Goal: Information Seeking & Learning: Learn about a topic

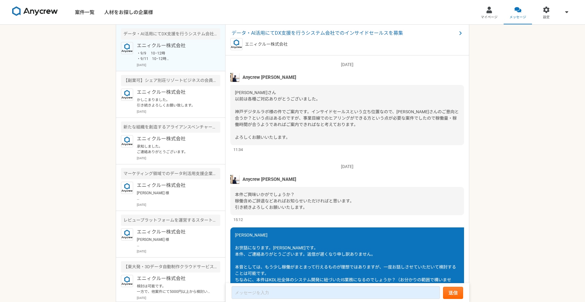
scroll to position [514, 0]
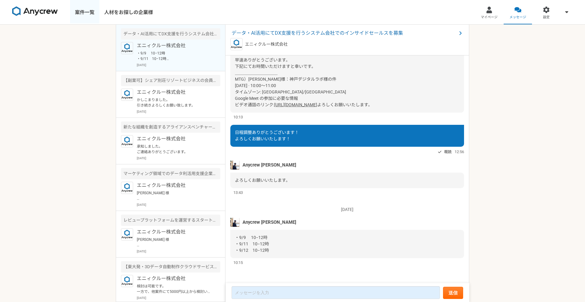
click at [87, 13] on link "案件一覧" at bounding box center [84, 12] width 29 height 24
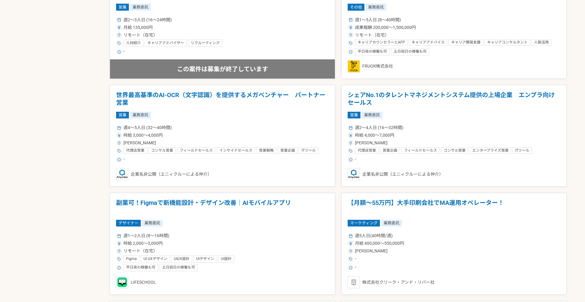
scroll to position [391, 0]
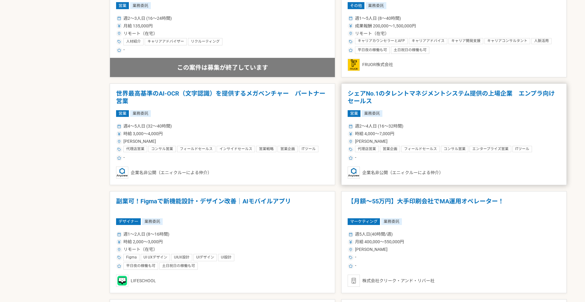
click at [429, 114] on div "営業 業務委託" at bounding box center [454, 113] width 213 height 7
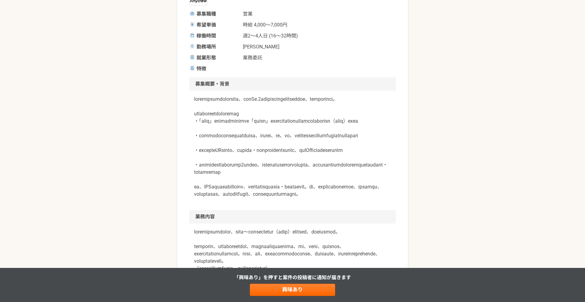
scroll to position [128, 0]
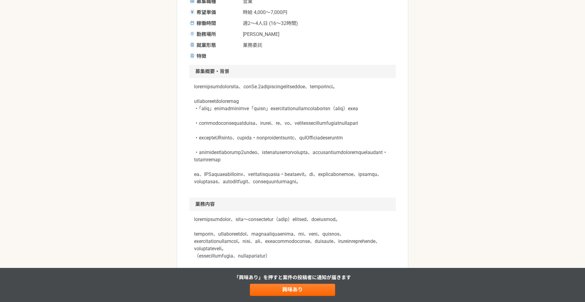
click at [117, 147] on div "営業 シェアNo.1のタレントマネジメントシステム提供の上場企業　エンプラ向けセールス 業務委託 企業名非公開（エニィクルーによる仲介） 募集職種 営業 希望…" at bounding box center [292, 307] width 585 height 821
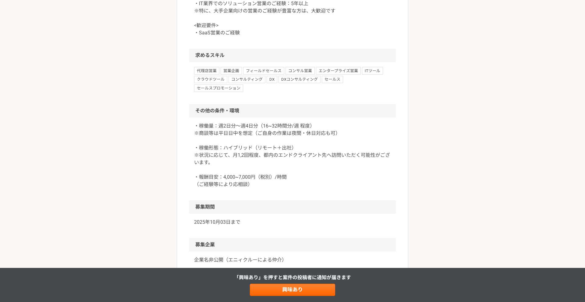
scroll to position [514, 0]
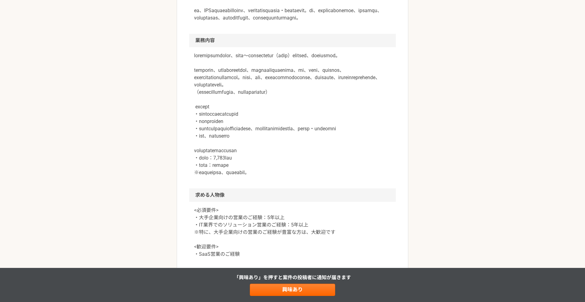
scroll to position [0, 0]
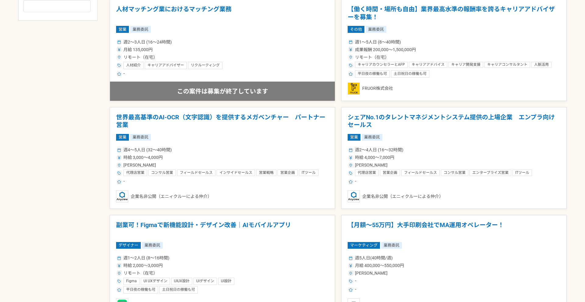
scroll to position [373, 0]
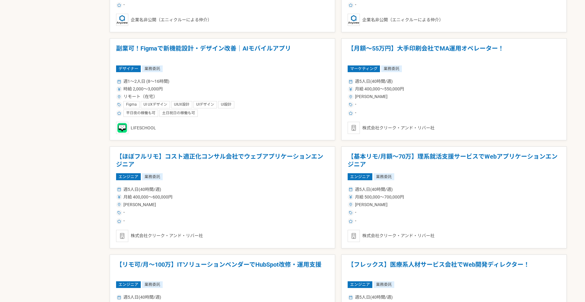
scroll to position [545, 0]
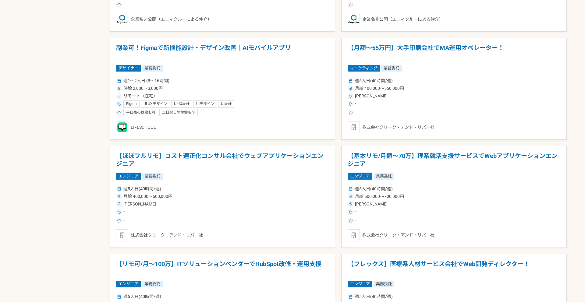
click at [80, 171] on div "募集中の案件のみ表示 職種 エンジニア デザイナー ライター 営業 マーケティング 企画・事業開発 バックオフィス その他 稼働時間 週1人日（8時間）以下 …" at bounding box center [292, 167] width 548 height 1123
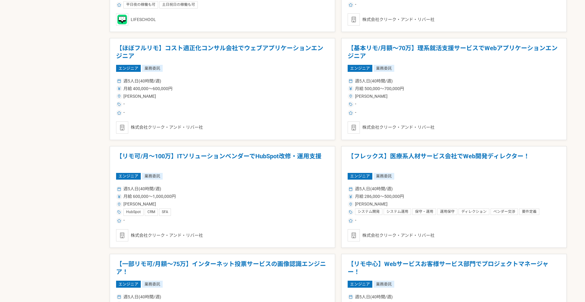
scroll to position [672, 0]
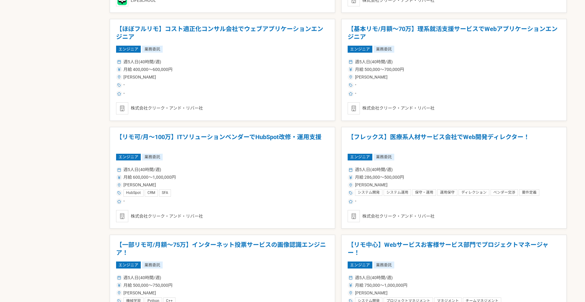
click at [80, 171] on div "募集中の案件のみ表示 職種 エンジニア デザイナー ライター 営業 マーケティング 企画・事業開発 バックオフィス その他 稼働時間 週1人日（8時間）以下 …" at bounding box center [292, 40] width 548 height 1123
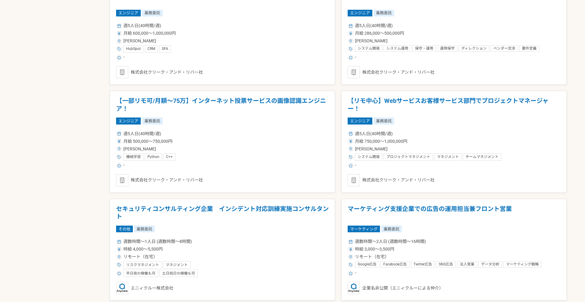
scroll to position [818, 0]
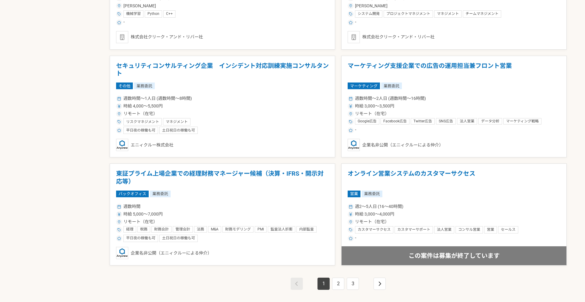
scroll to position [959, 0]
